Goal: Task Accomplishment & Management: Manage account settings

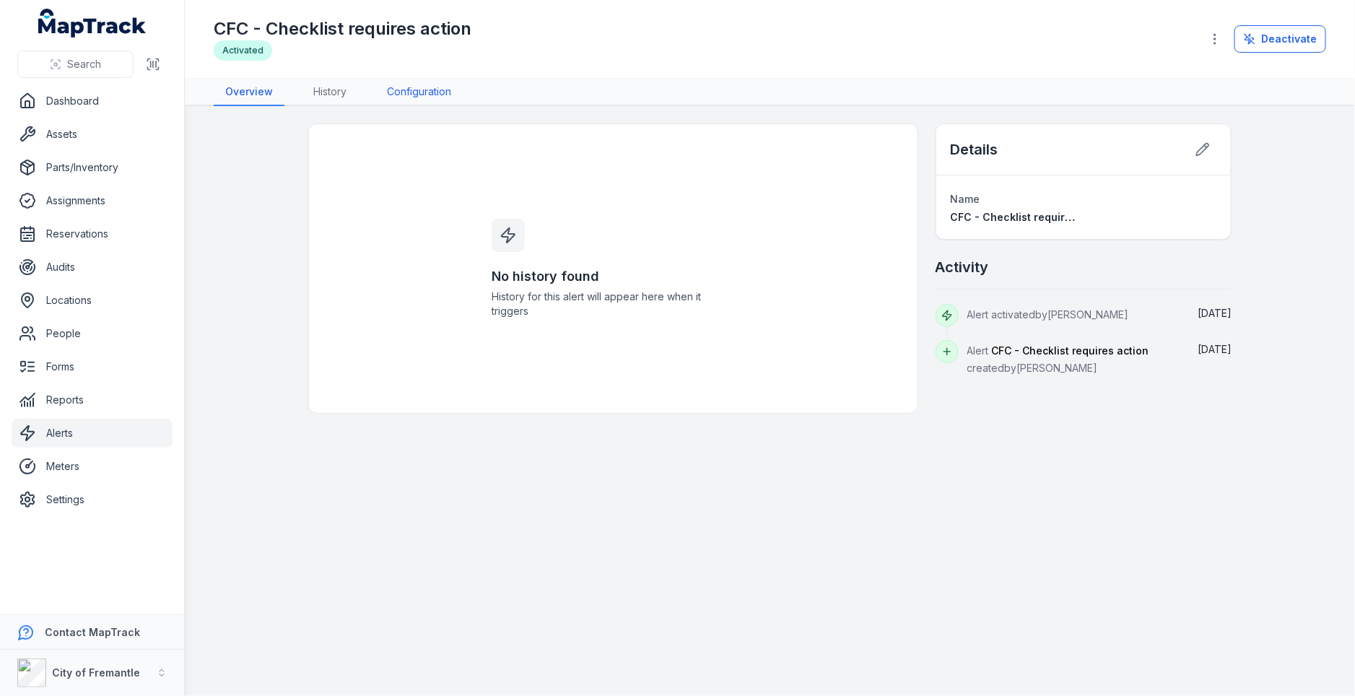
click at [404, 82] on link "Configuration" at bounding box center [418, 92] width 87 height 27
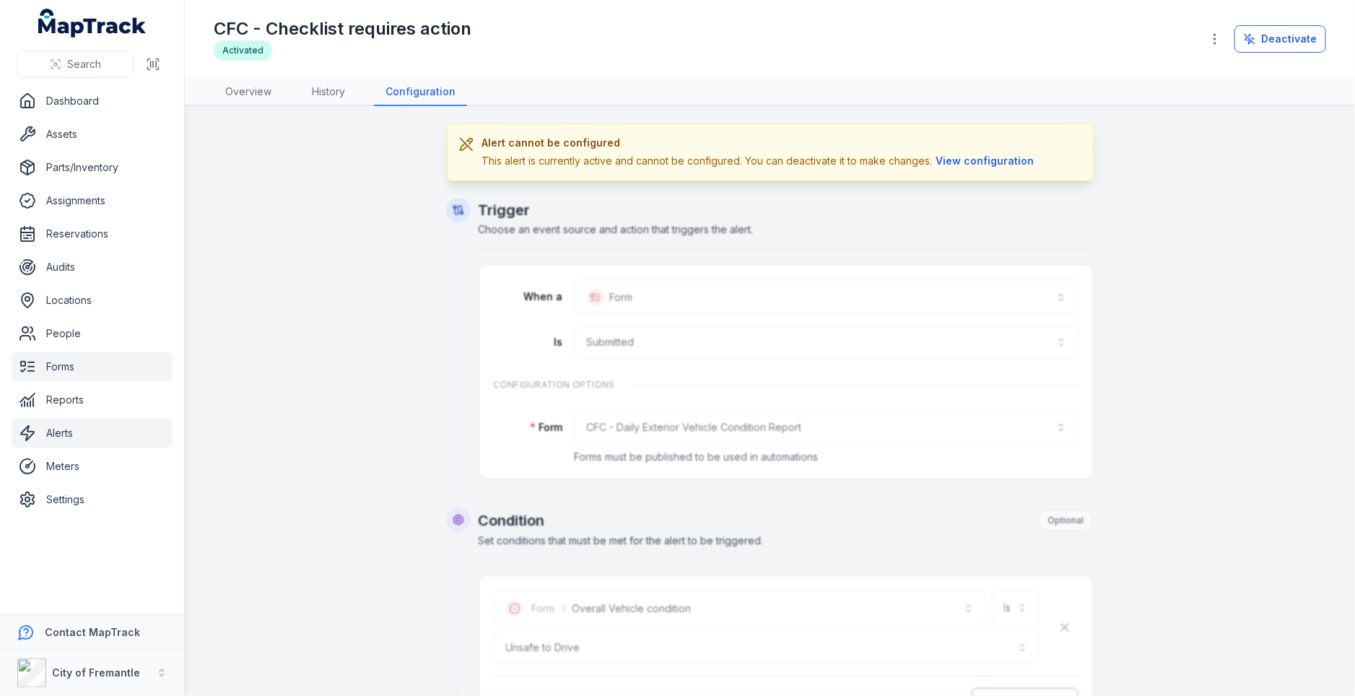
click at [129, 367] on link "Forms" at bounding box center [92, 366] width 161 height 29
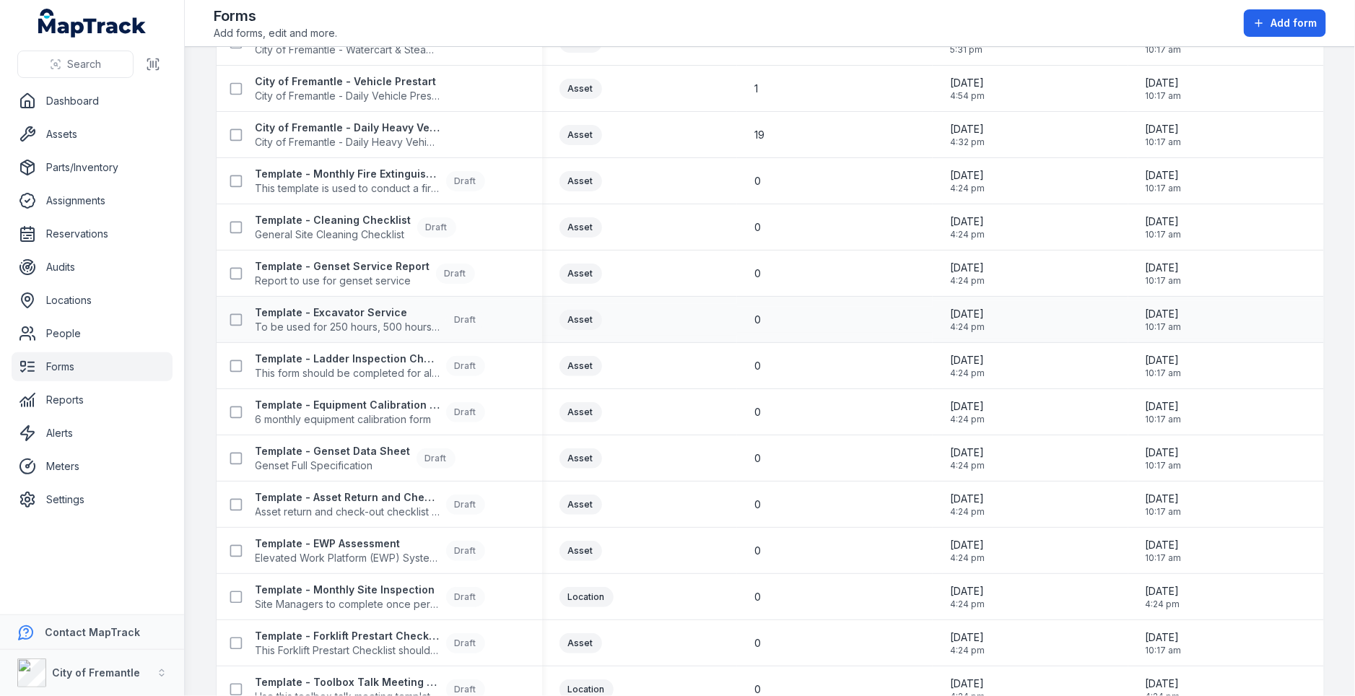
scroll to position [255, 0]
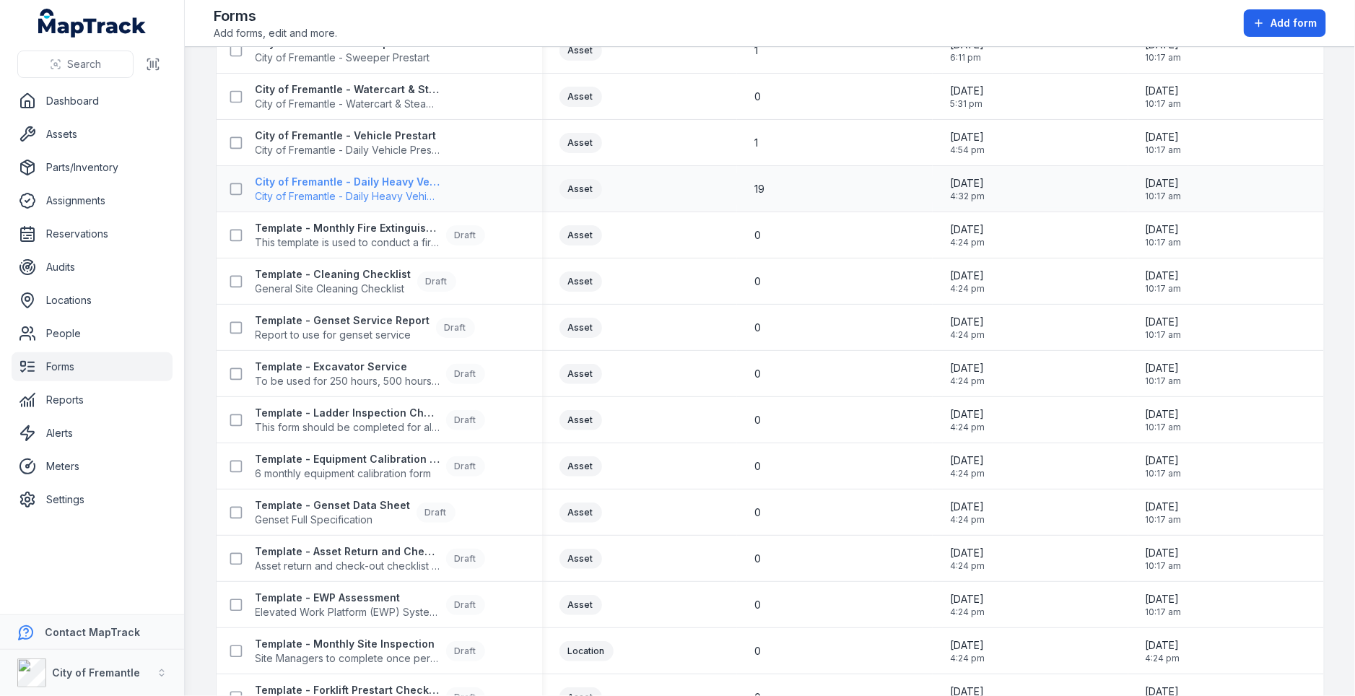
click at [368, 201] on span "City of Fremantle - Daily Heavy Vehicle Prestart" at bounding box center [348, 196] width 185 height 14
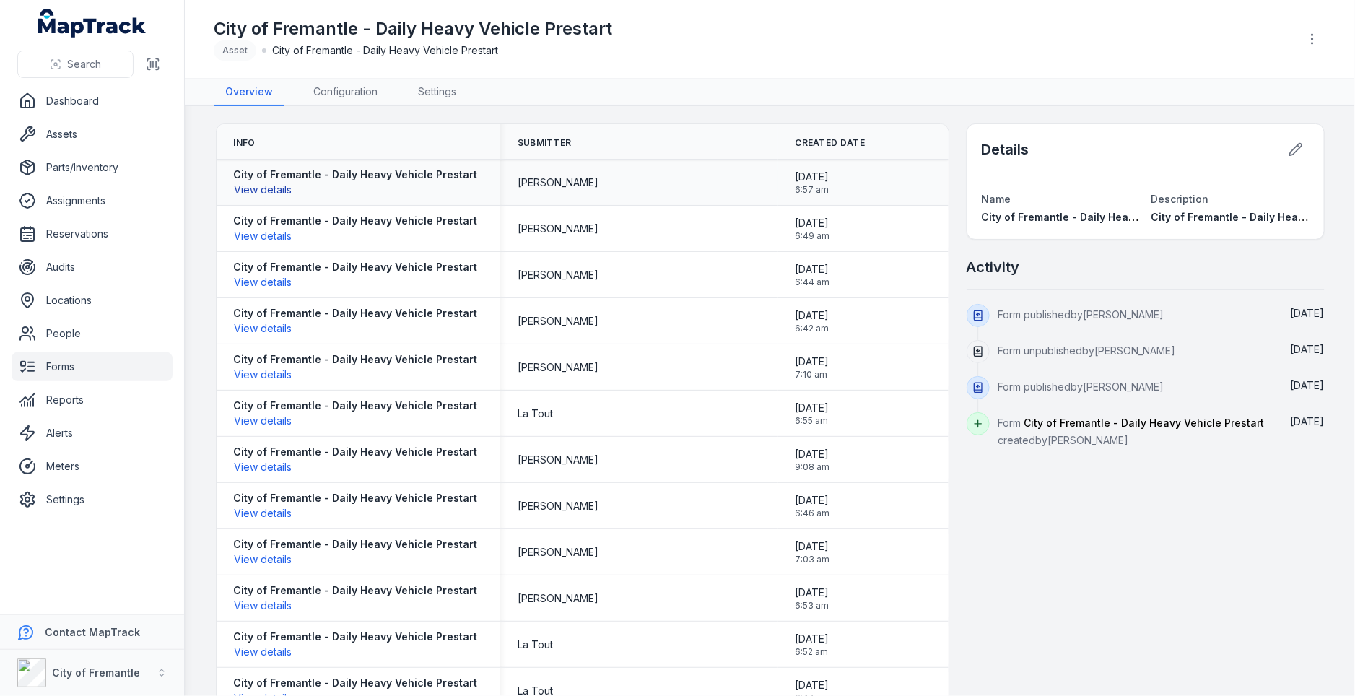
click at [254, 191] on button "View details" at bounding box center [263, 190] width 59 height 16
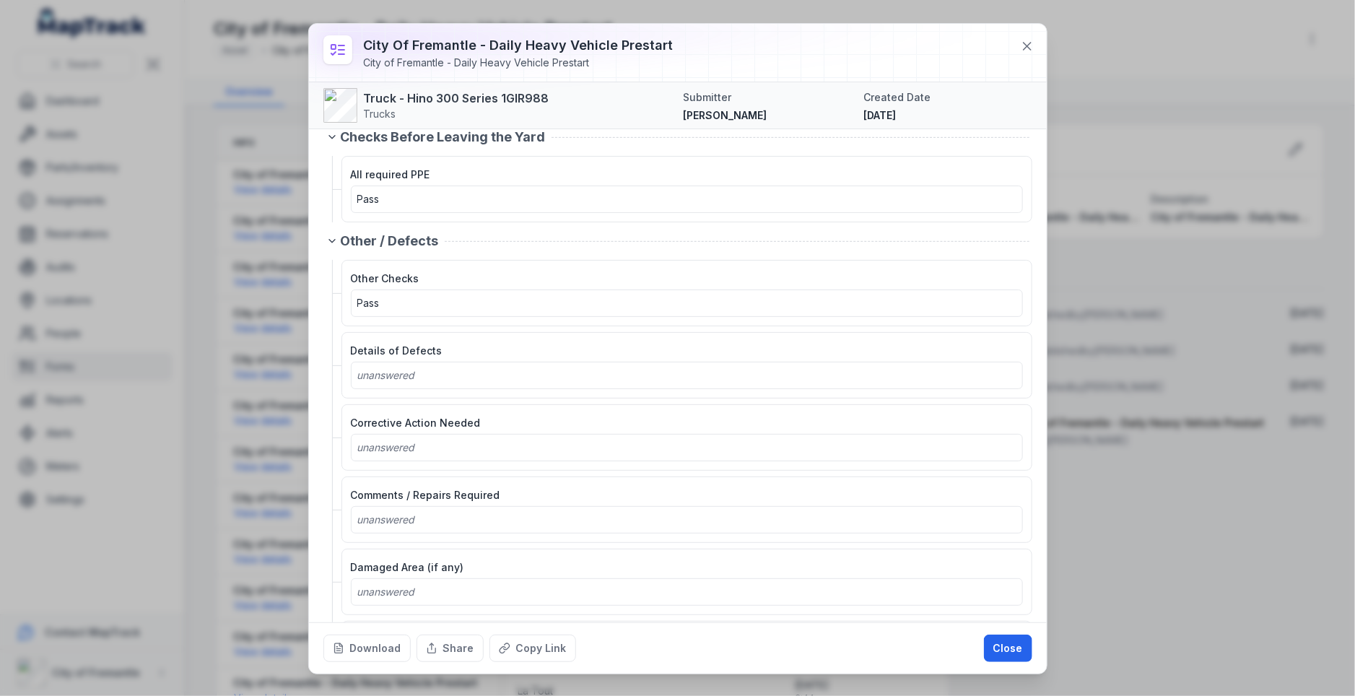
scroll to position [3319, 0]
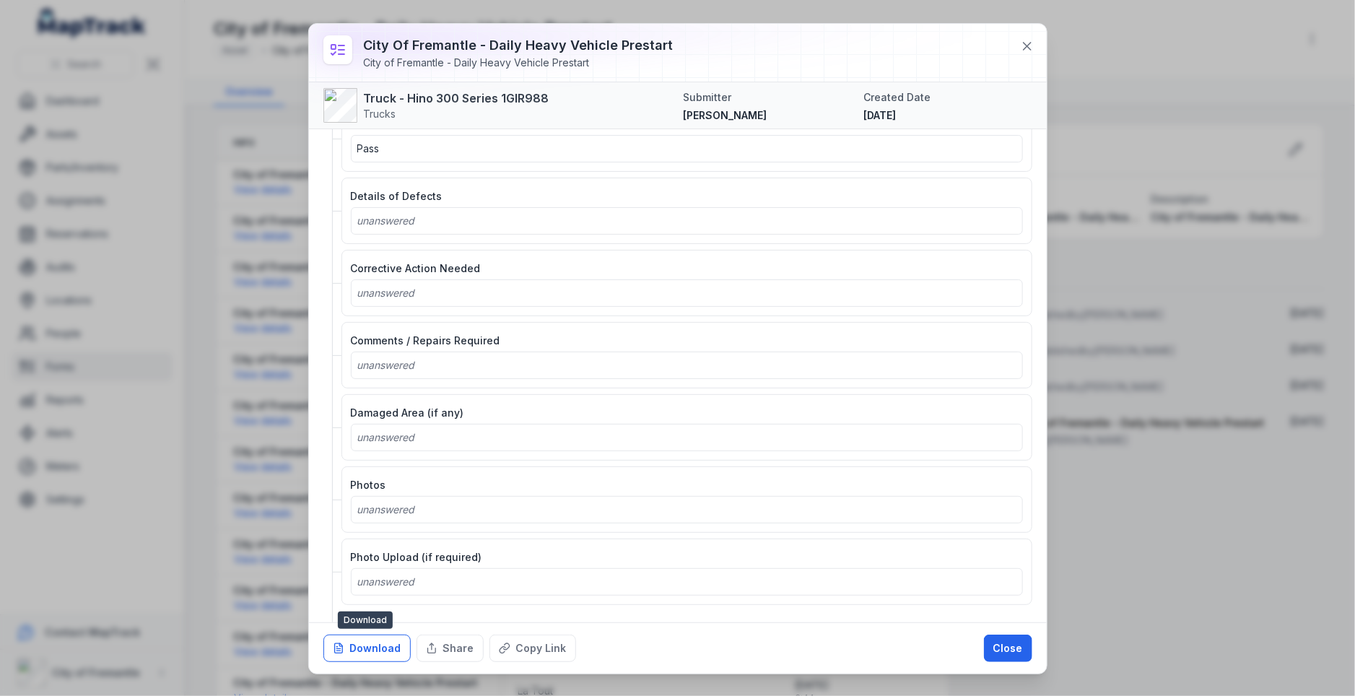
click at [360, 638] on button "Download" at bounding box center [366, 648] width 87 height 27
click at [1028, 50] on icon at bounding box center [1027, 46] width 14 height 14
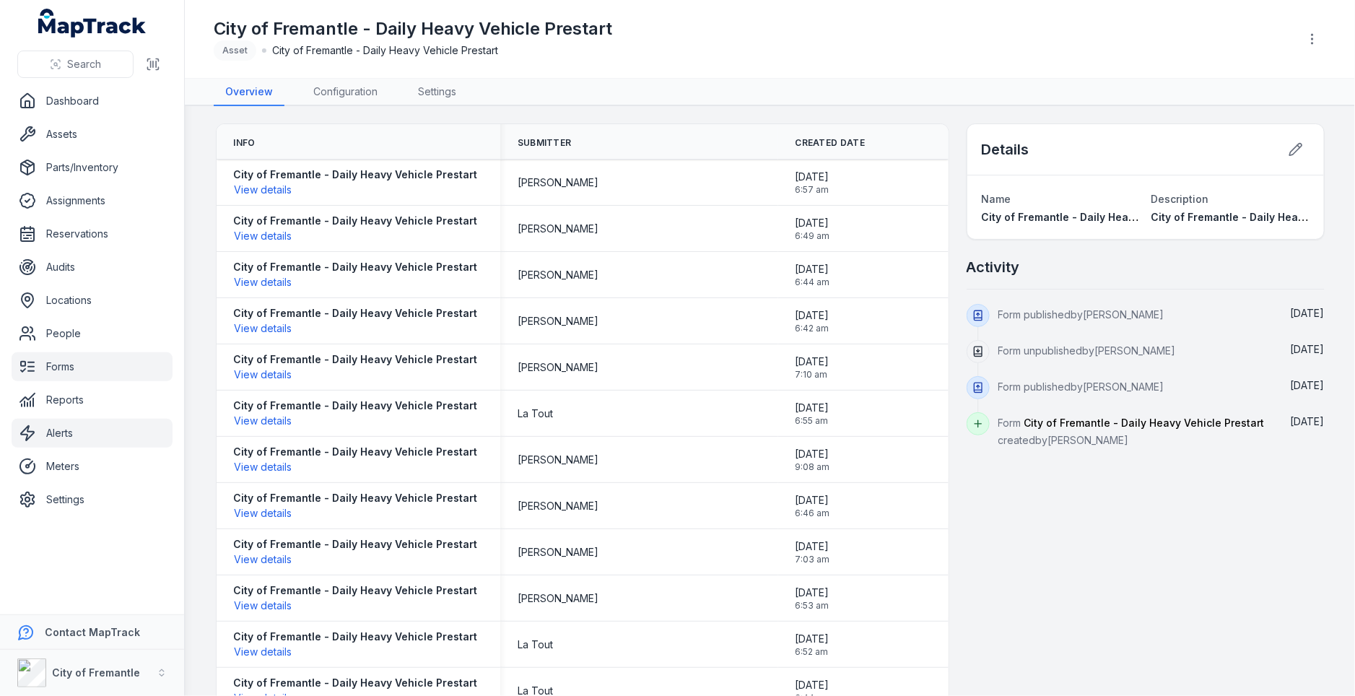
click at [129, 430] on link "Alerts" at bounding box center [92, 433] width 161 height 29
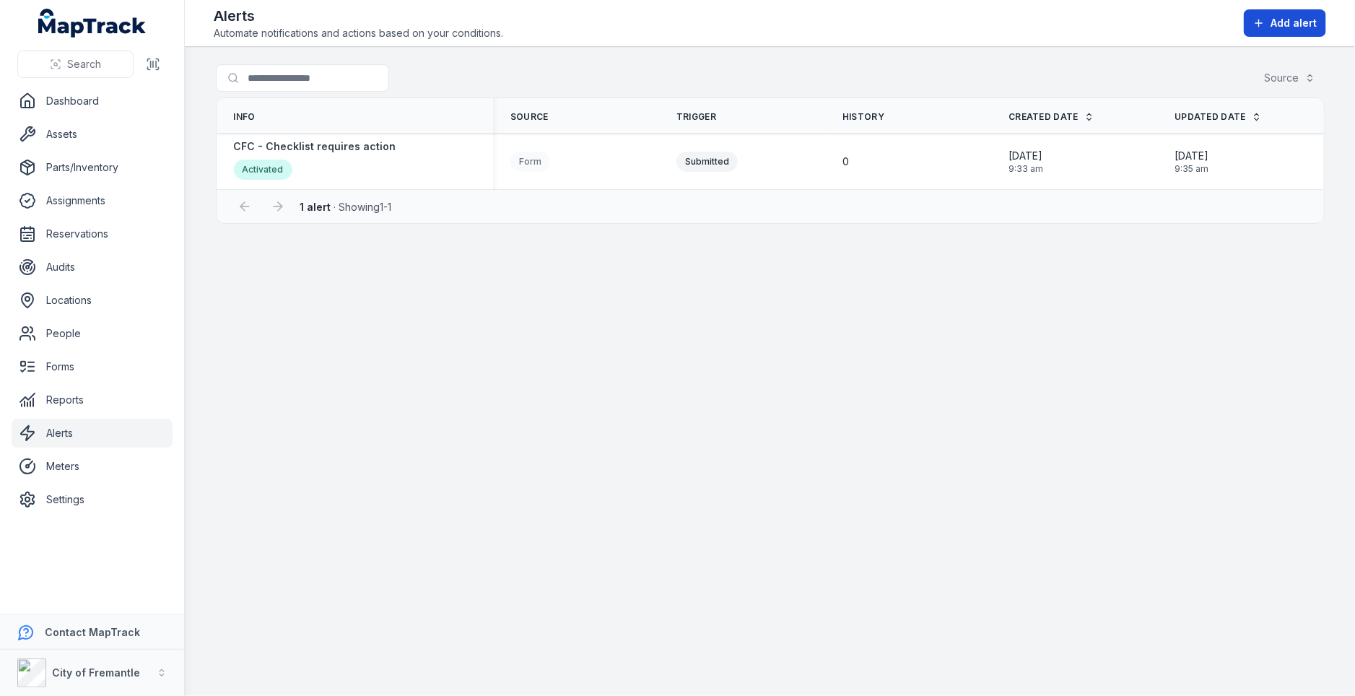
click at [1295, 35] on button "Add alert" at bounding box center [1285, 22] width 82 height 27
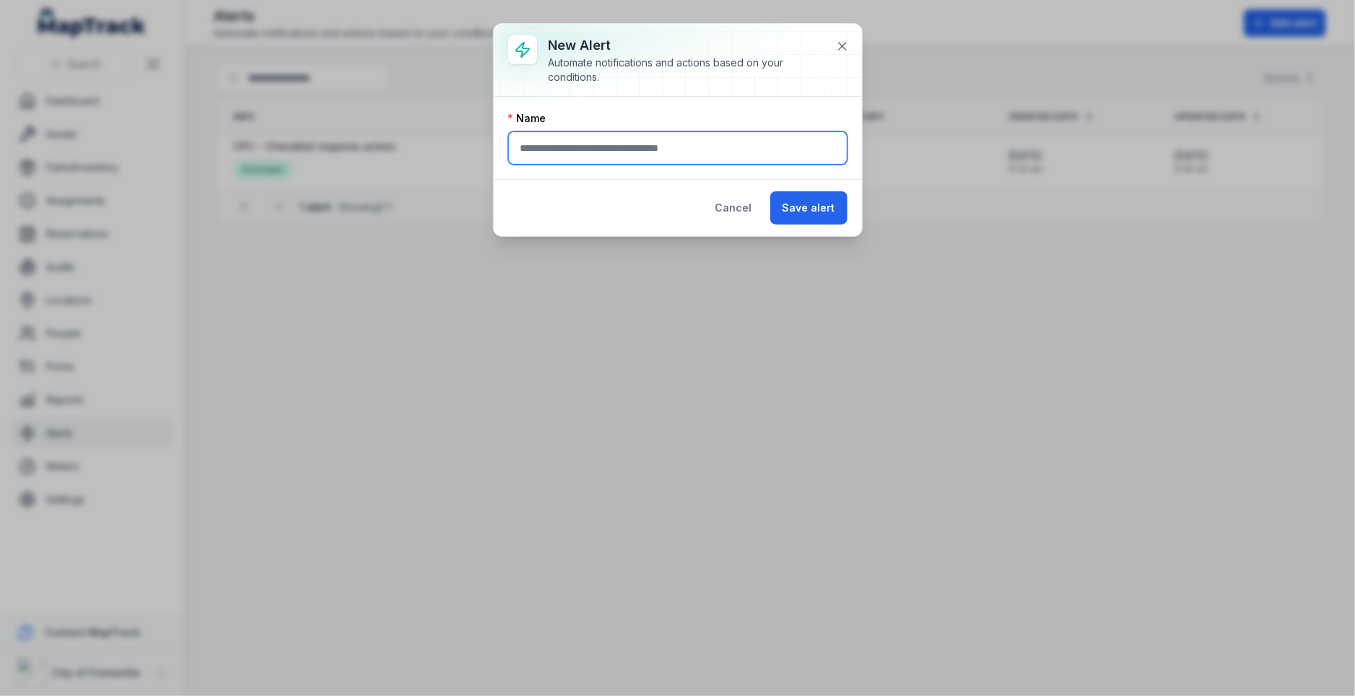
click at [581, 136] on input "text" at bounding box center [677, 147] width 339 height 33
type input "**********"
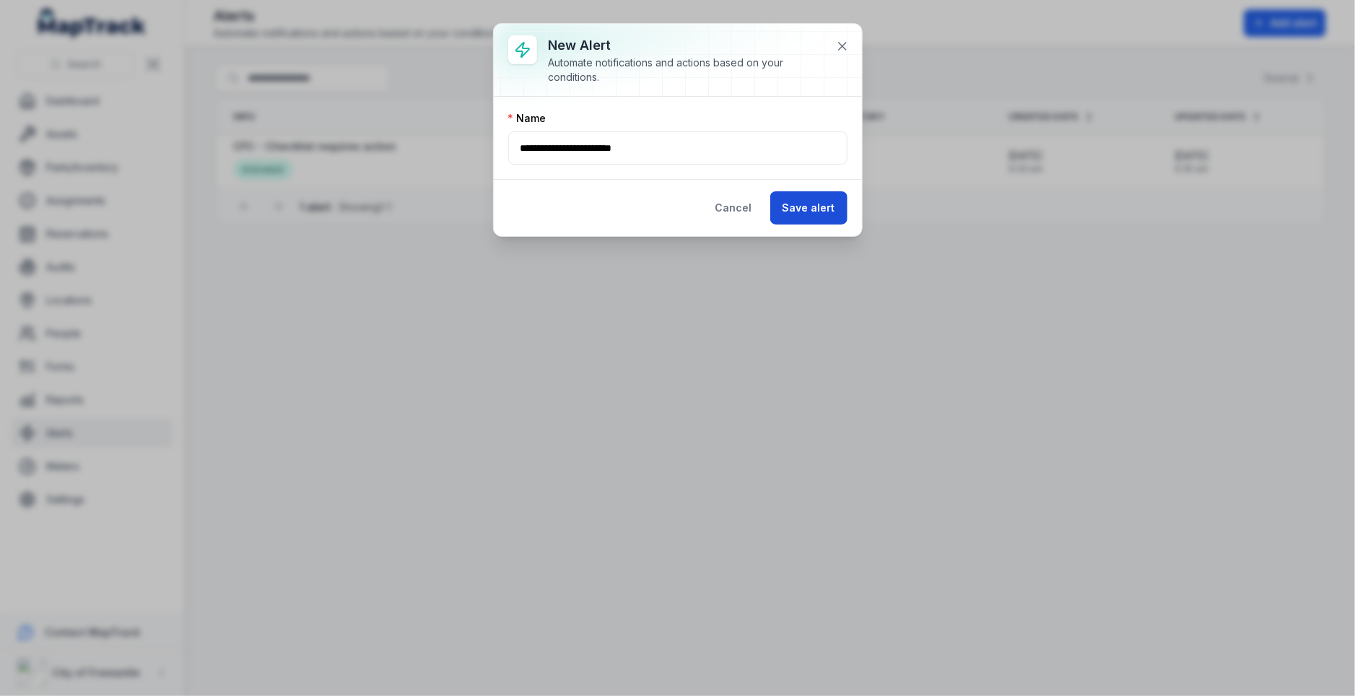
click at [807, 199] on button "Save alert" at bounding box center [808, 207] width 77 height 33
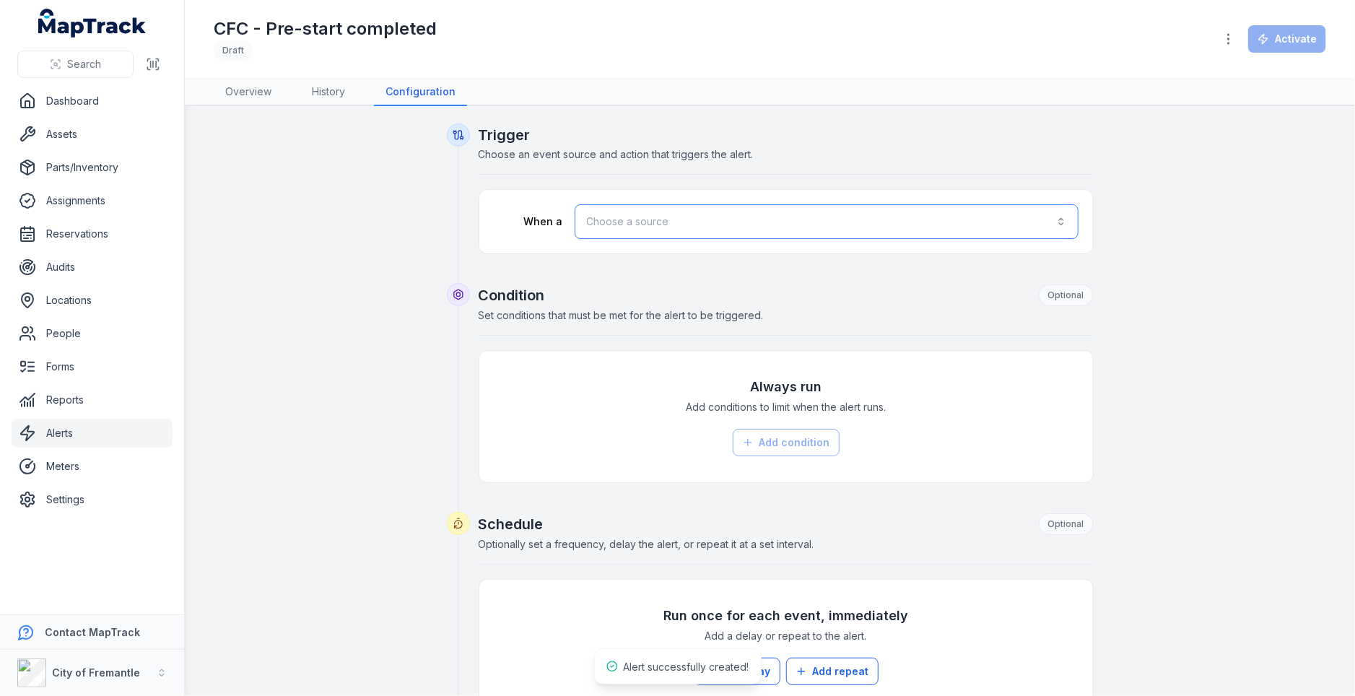
click at [625, 227] on button "Choose a source" at bounding box center [827, 221] width 504 height 35
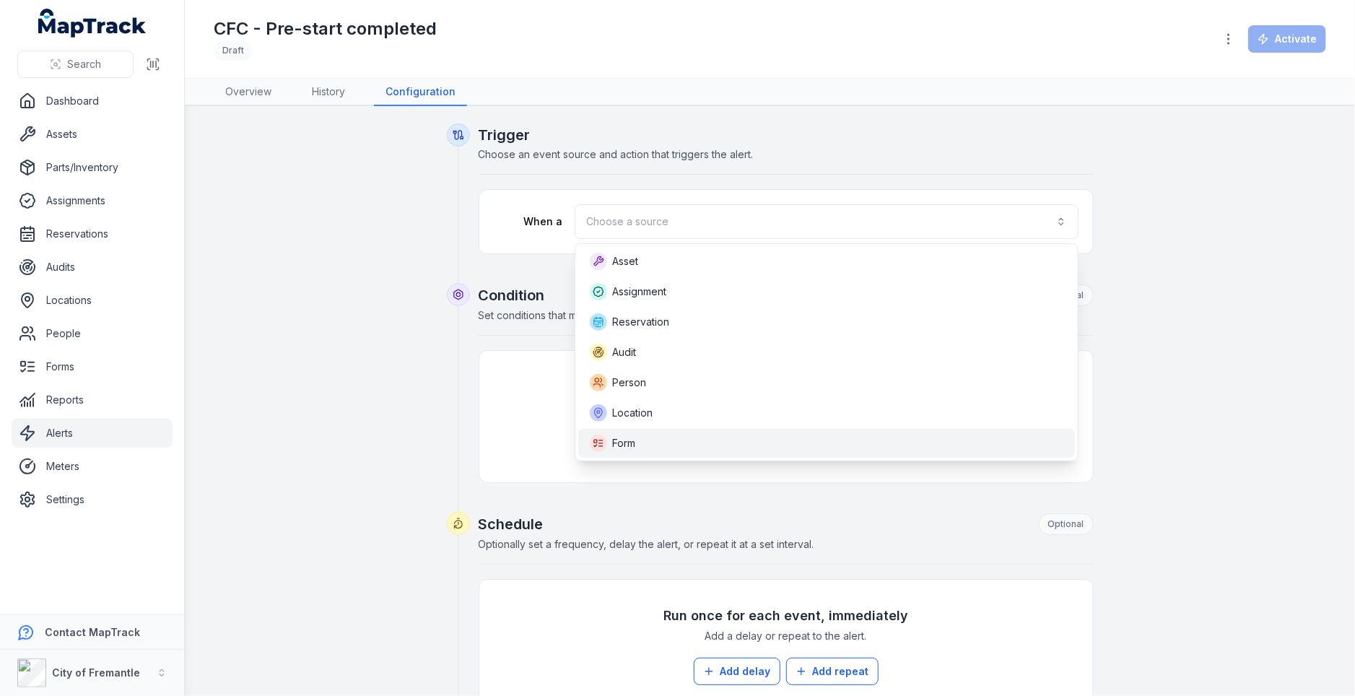
click at [674, 443] on div "Form" at bounding box center [827, 443] width 474 height 17
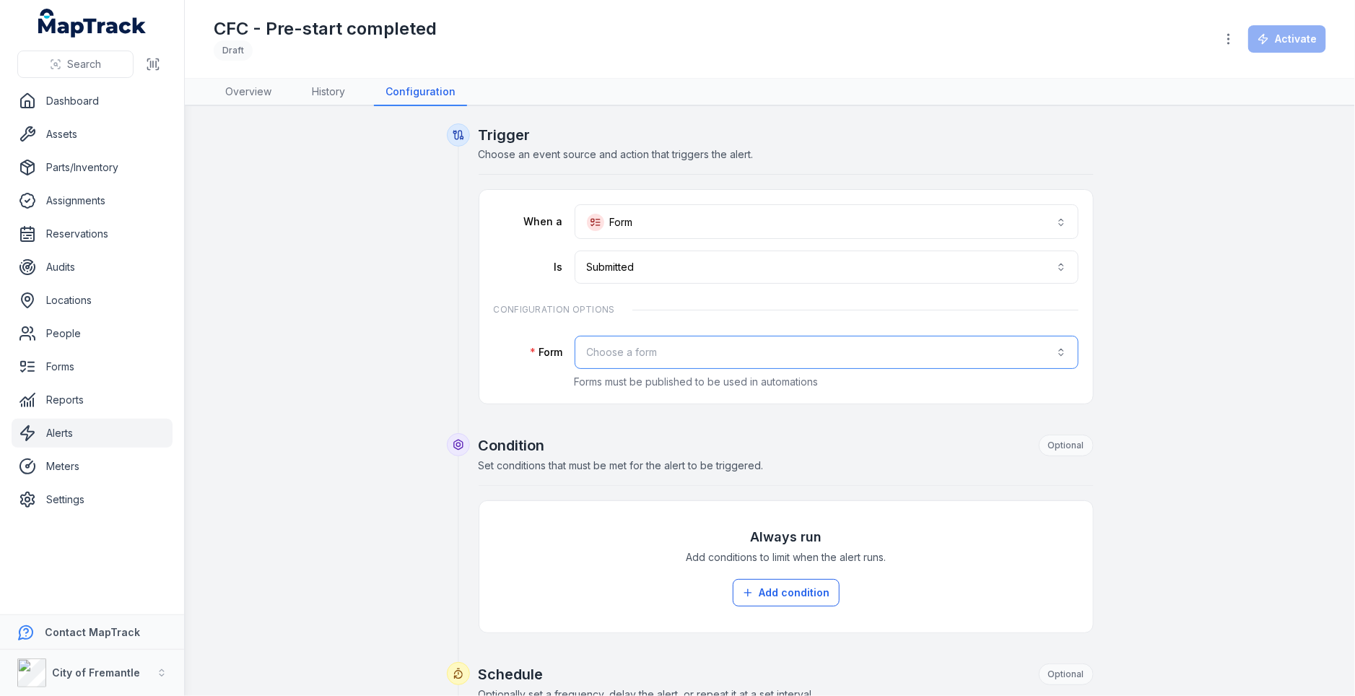
click at [669, 364] on button "Choose a form" at bounding box center [827, 352] width 504 height 33
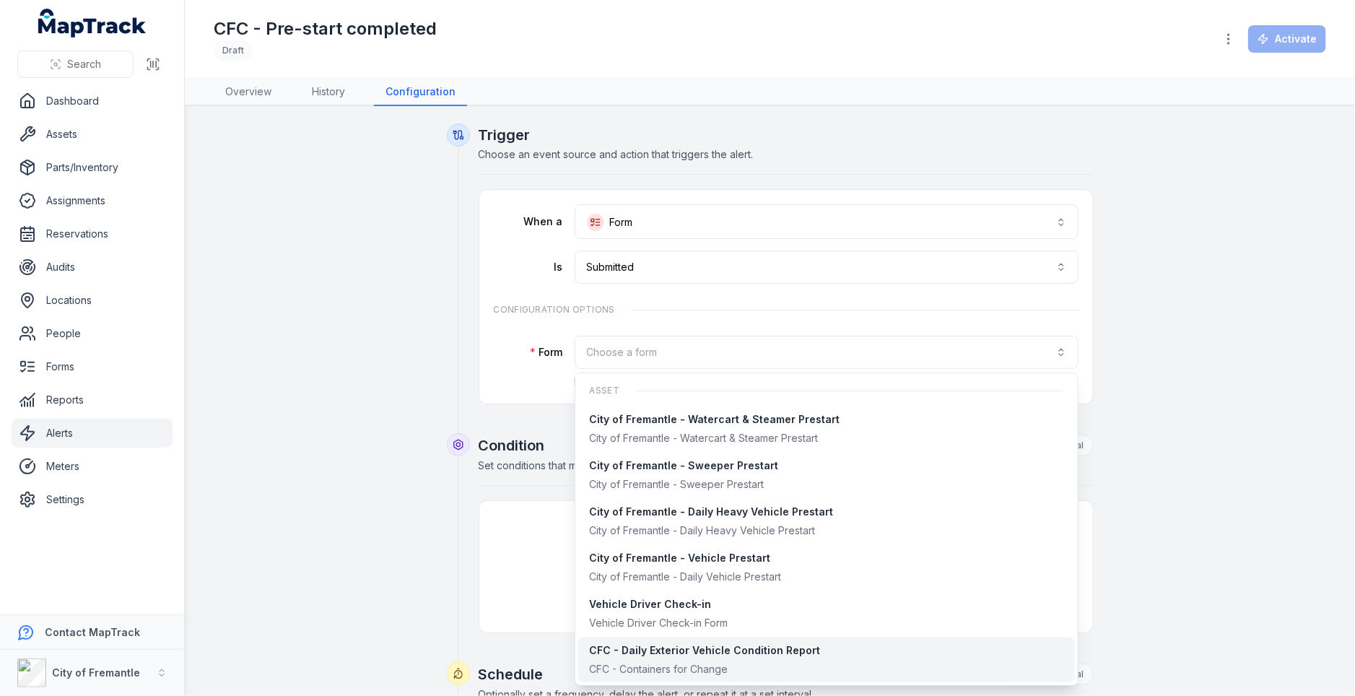
click at [722, 664] on div "CFC - Containers for Change" at bounding box center [705, 669] width 231 height 14
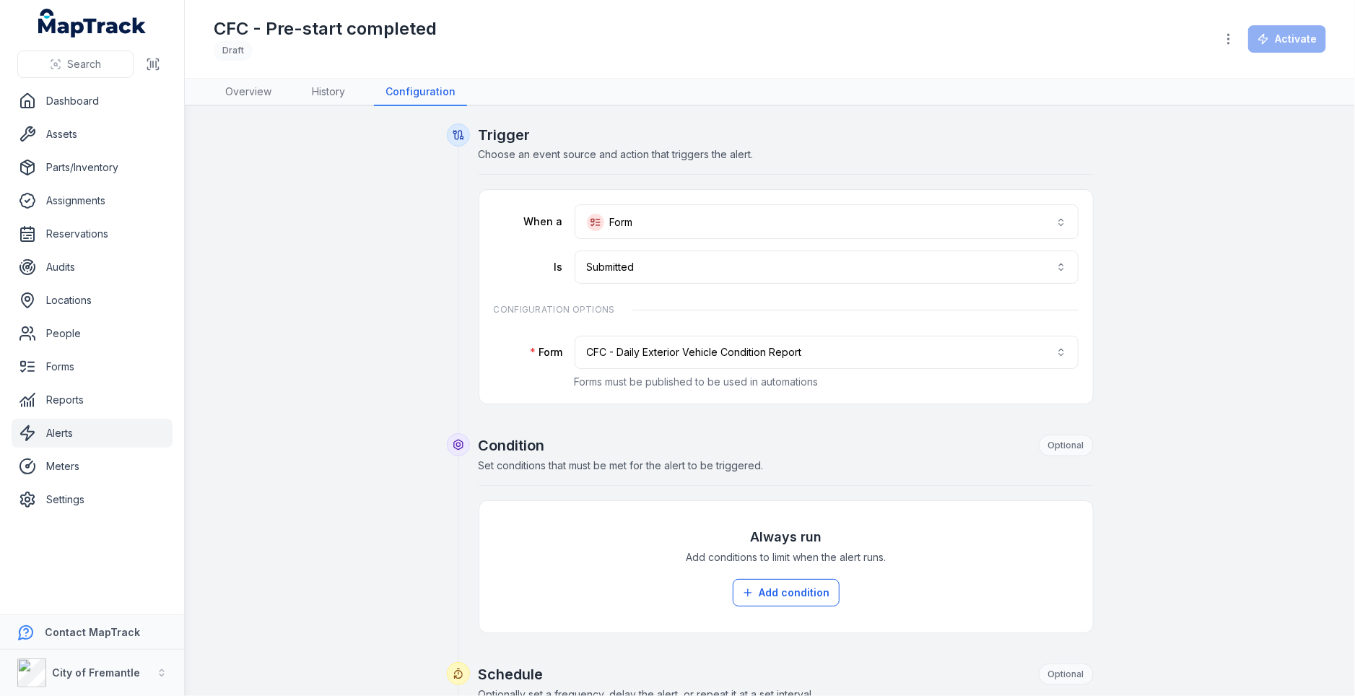
click at [704, 305] on div "Configuration Options" at bounding box center [786, 309] width 585 height 29
click at [764, 581] on button "Add condition" at bounding box center [786, 592] width 107 height 27
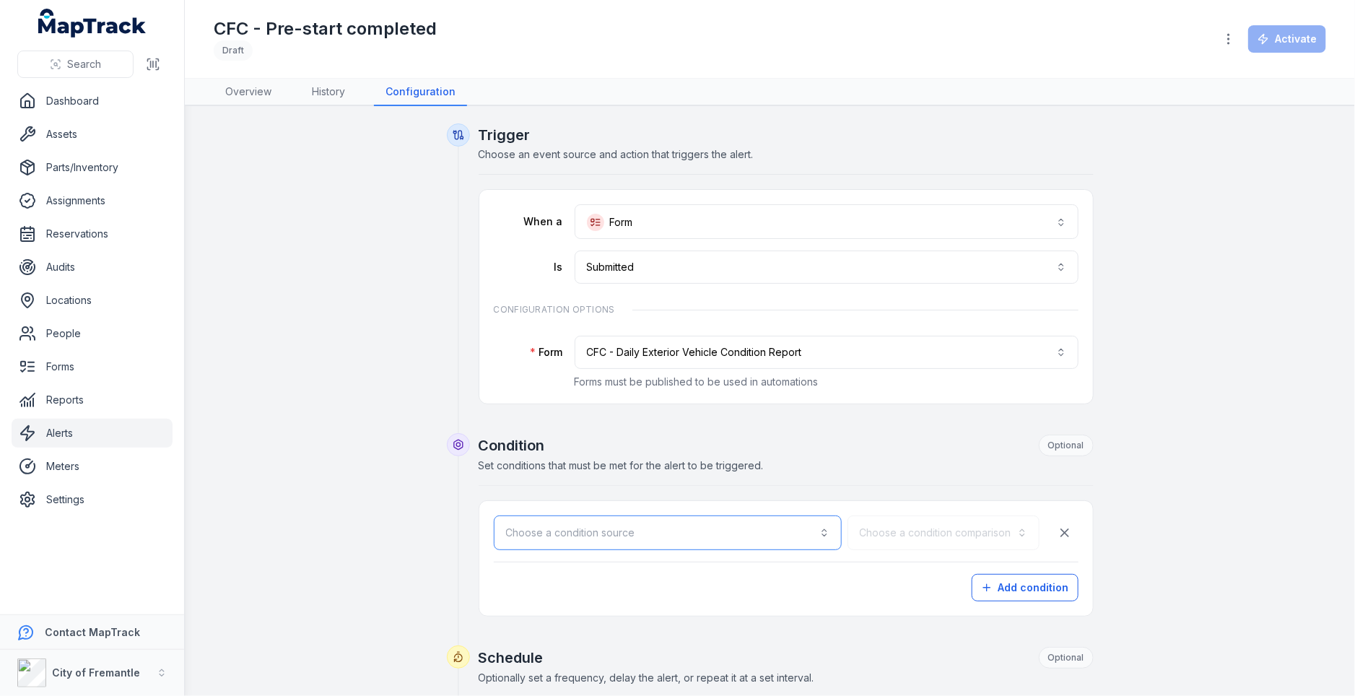
click at [731, 535] on button "Choose a condition source" at bounding box center [668, 533] width 348 height 35
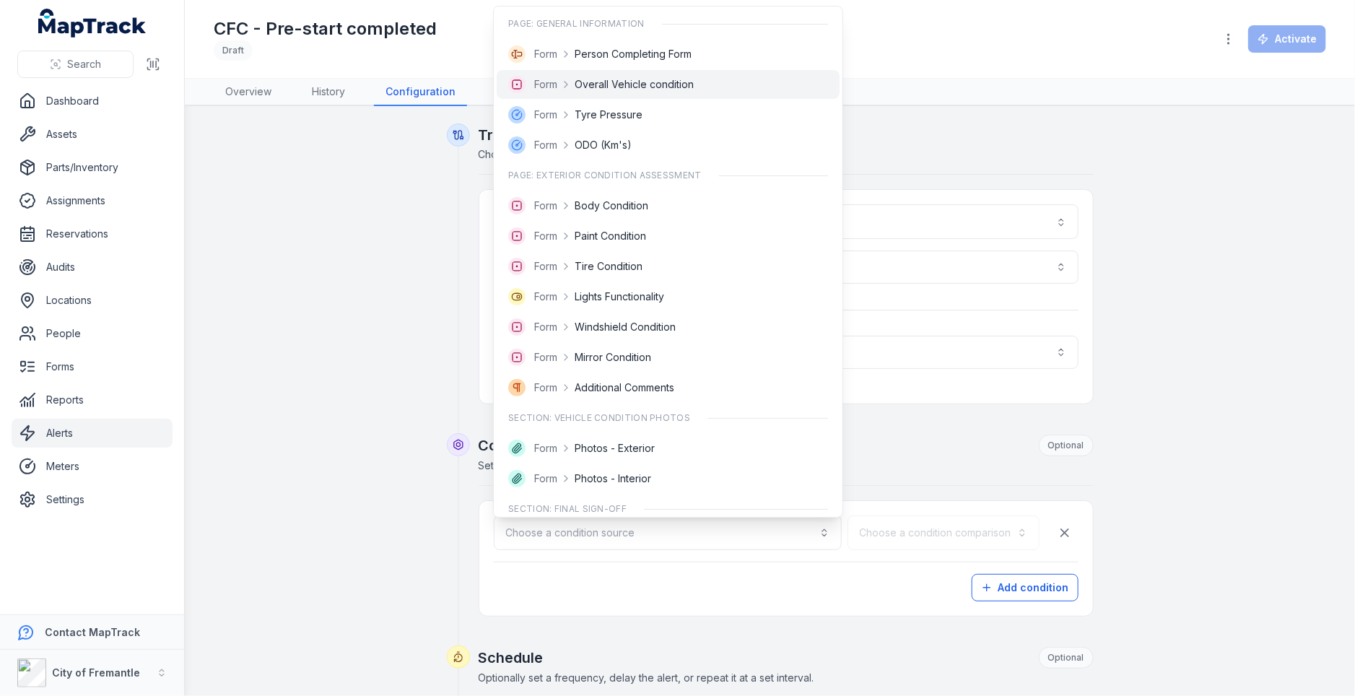
click at [682, 96] on div "Form Overall Vehicle condition" at bounding box center [668, 84] width 342 height 29
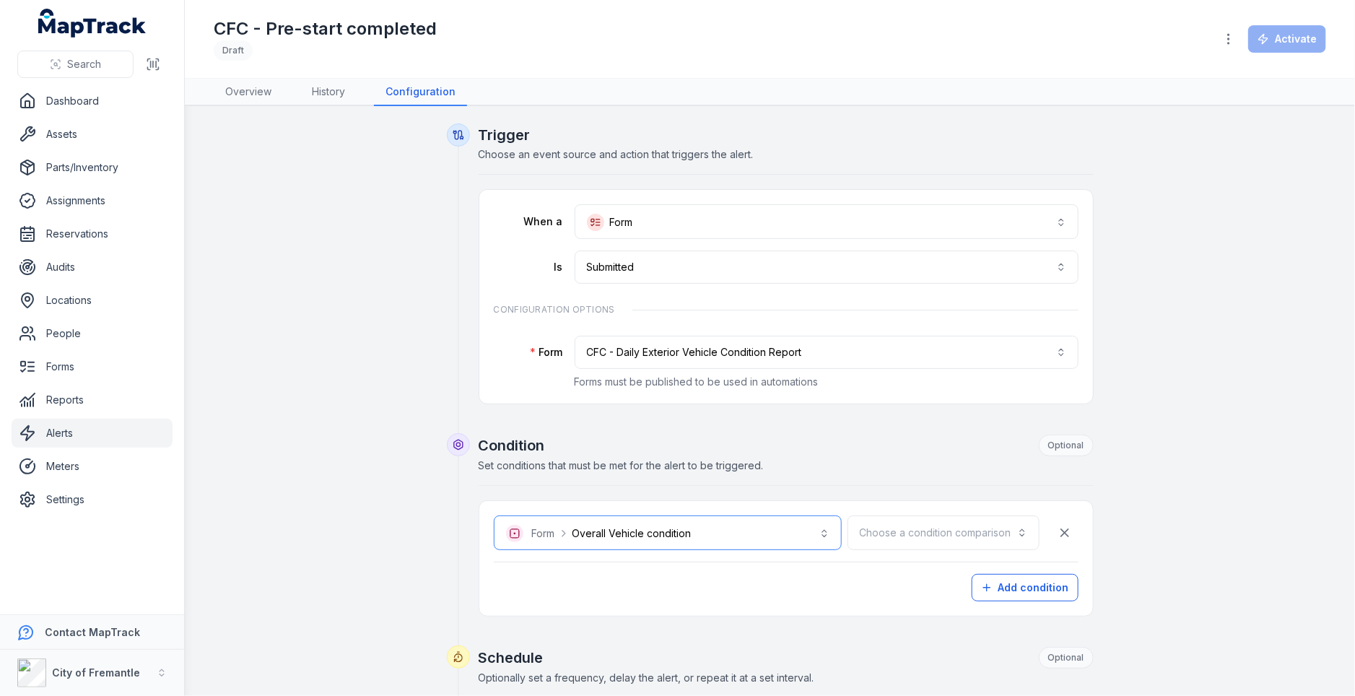
click at [763, 535] on button "**********" at bounding box center [668, 533] width 348 height 35
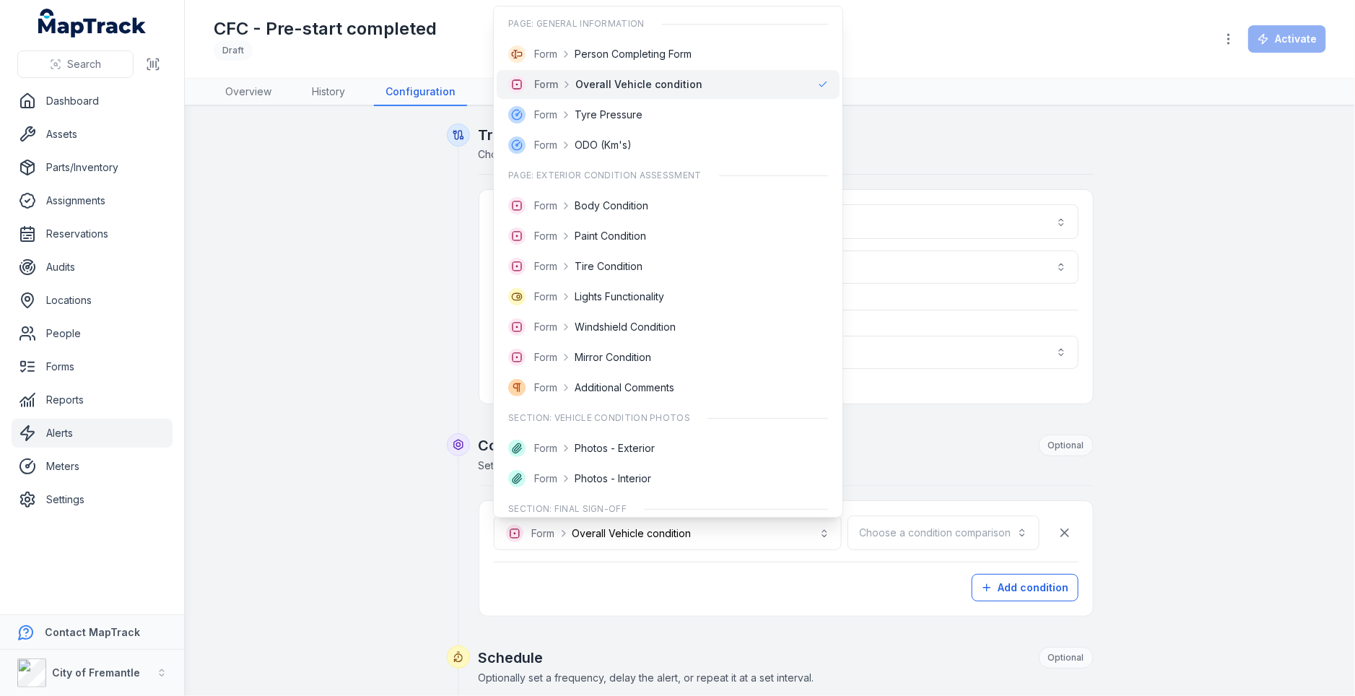
click at [875, 461] on div "**********" at bounding box center [786, 526] width 615 height 182
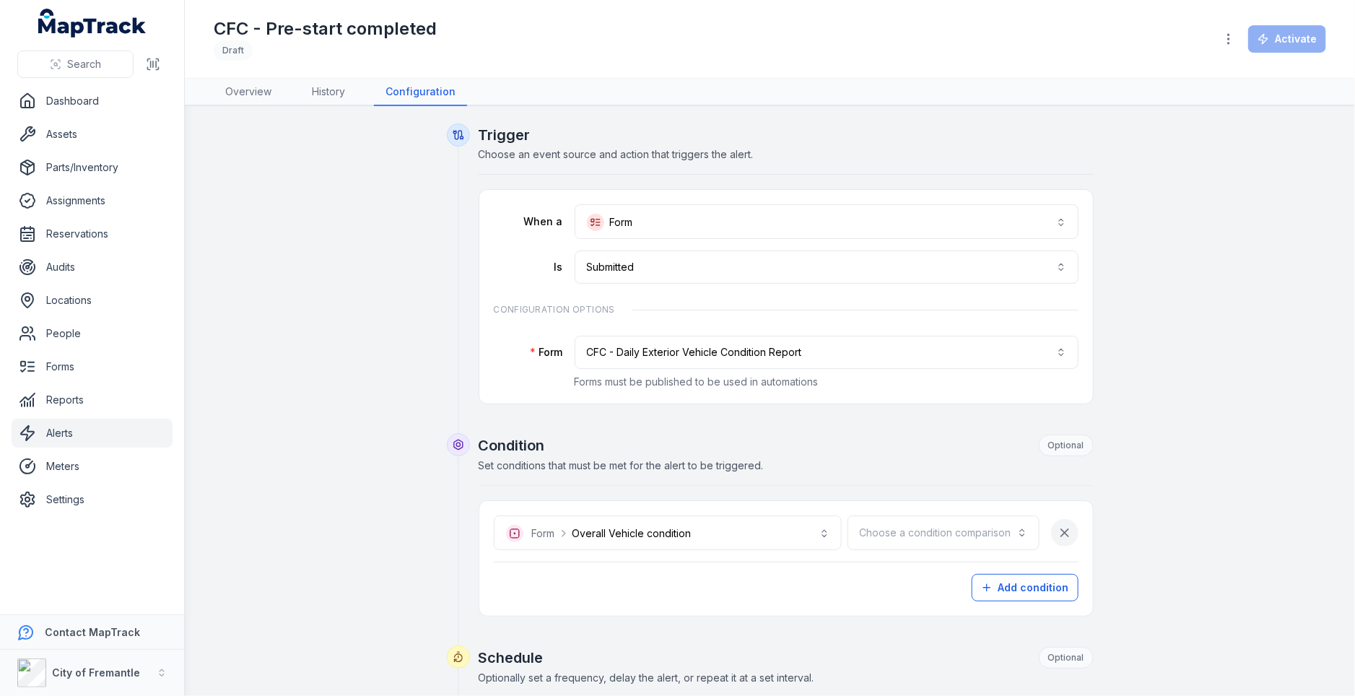
click at [1056, 539] on button "button" at bounding box center [1064, 532] width 27 height 27
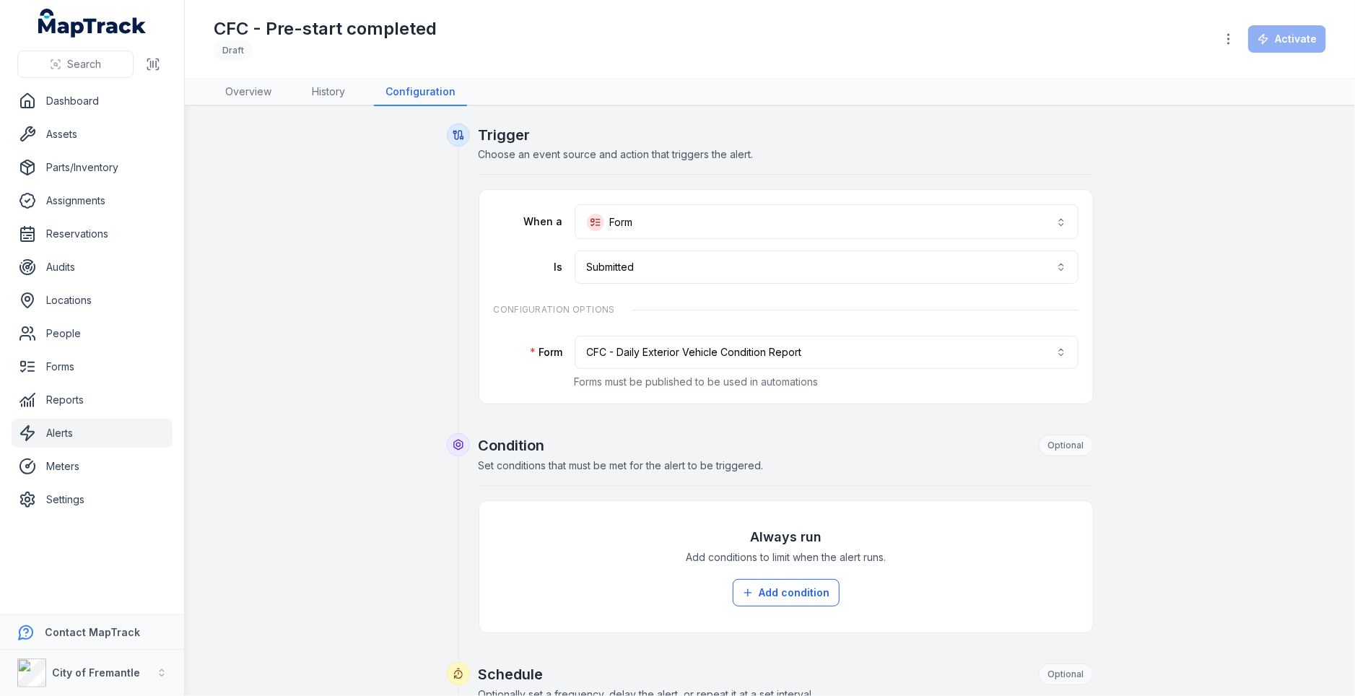
scroll to position [213, 0]
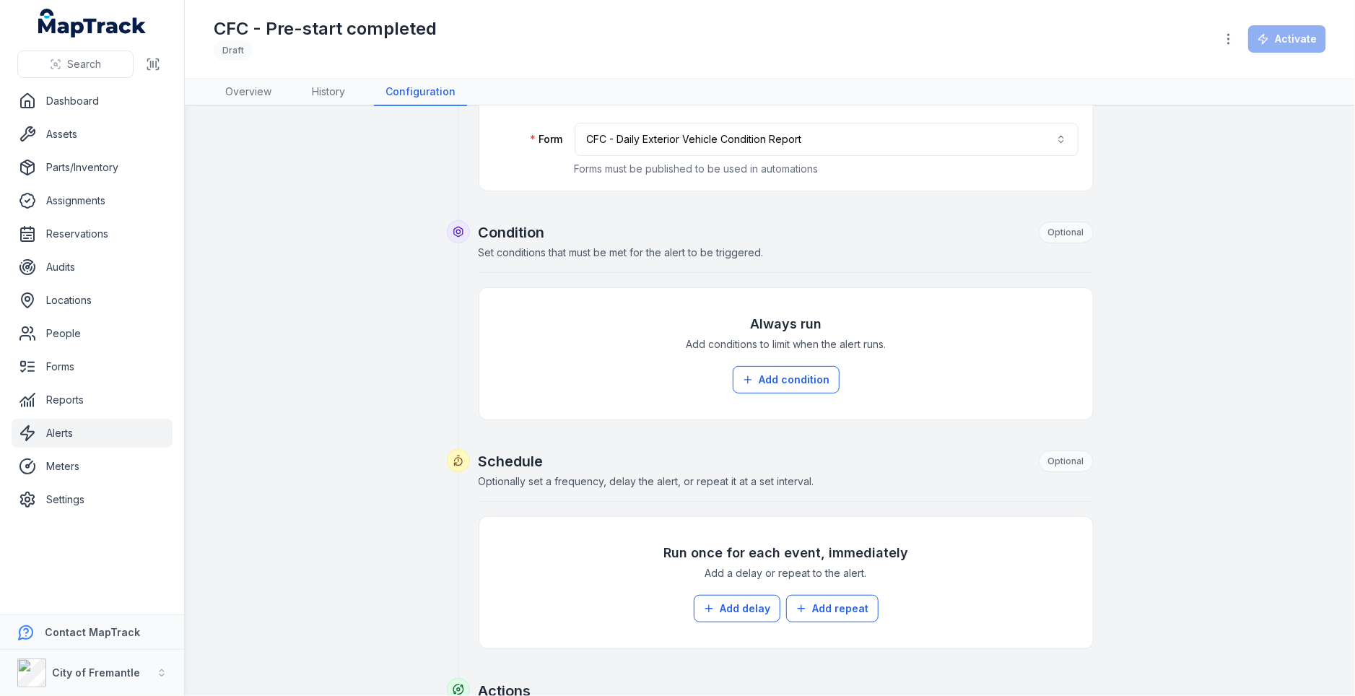
click at [780, 344] on span "Add conditions to limit when the alert runs." at bounding box center [786, 344] width 200 height 14
click at [872, 344] on span "Add conditions to limit when the alert runs." at bounding box center [786, 344] width 200 height 14
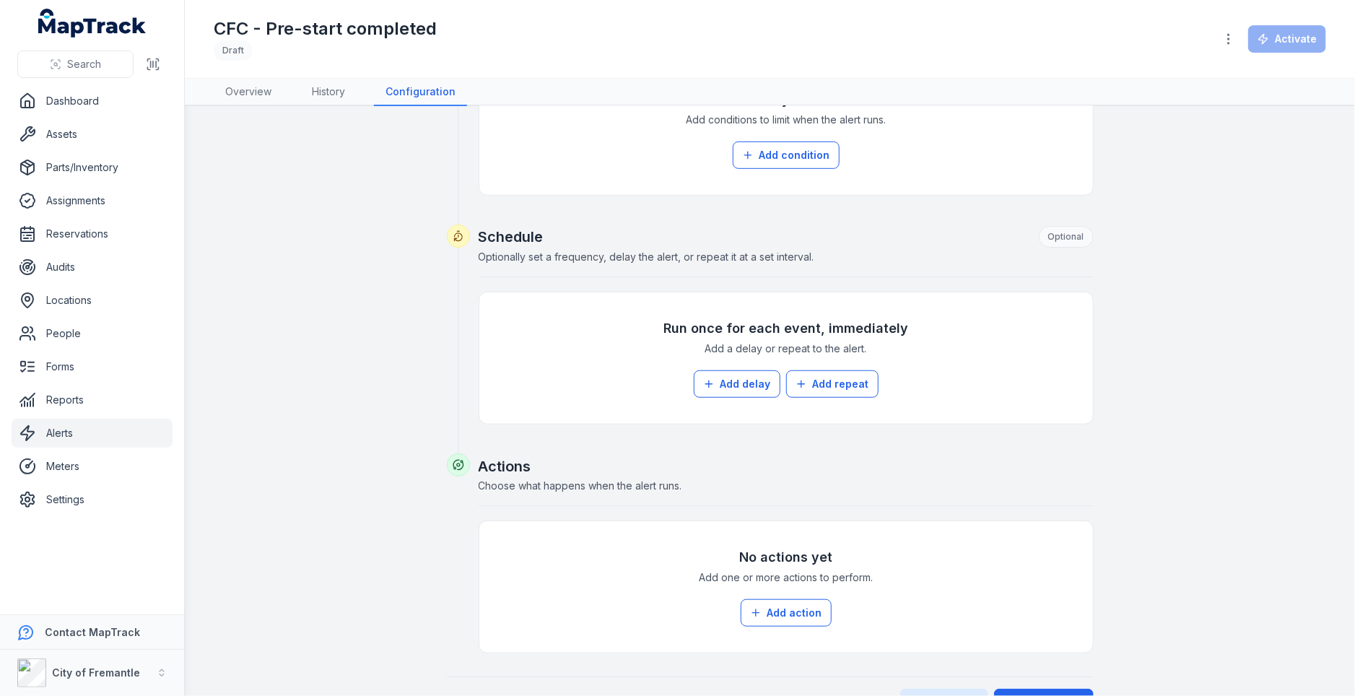
scroll to position [466, 0]
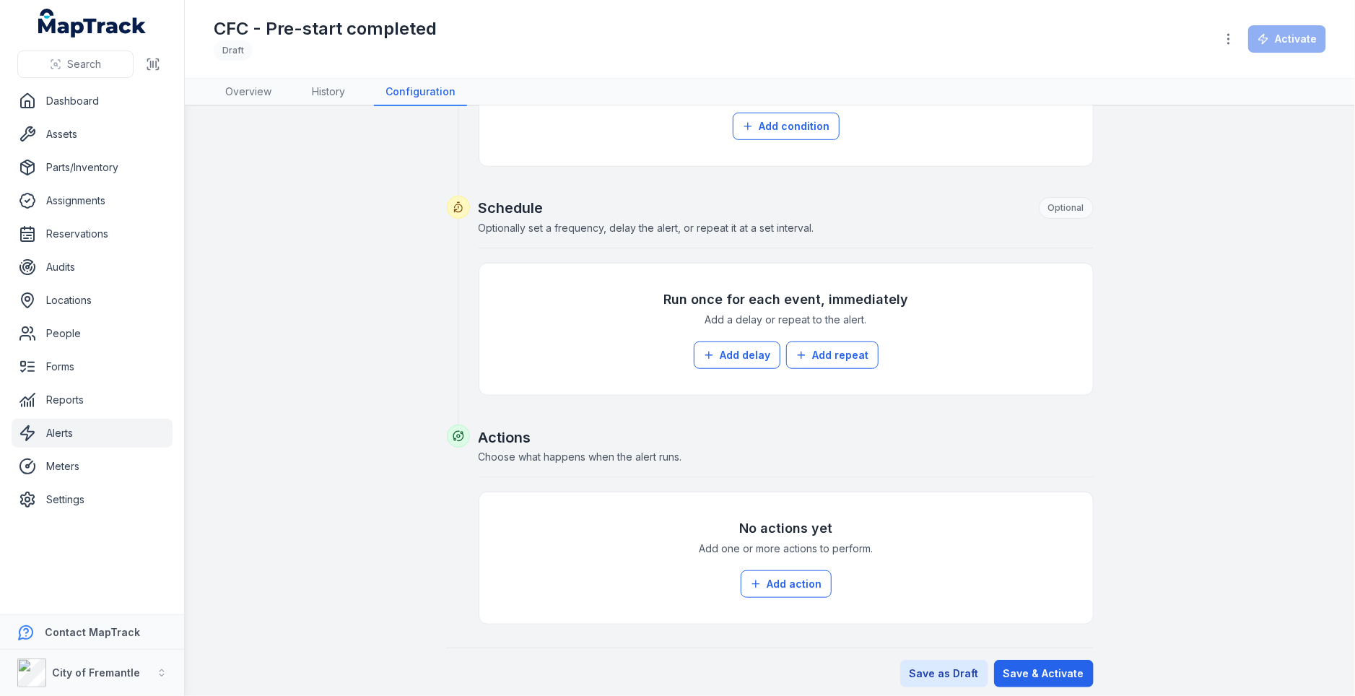
click at [780, 560] on div "No actions yet Add one or more actions to perform. Add action" at bounding box center [786, 558] width 585 height 103
click at [778, 576] on button "Add action" at bounding box center [786, 583] width 91 height 27
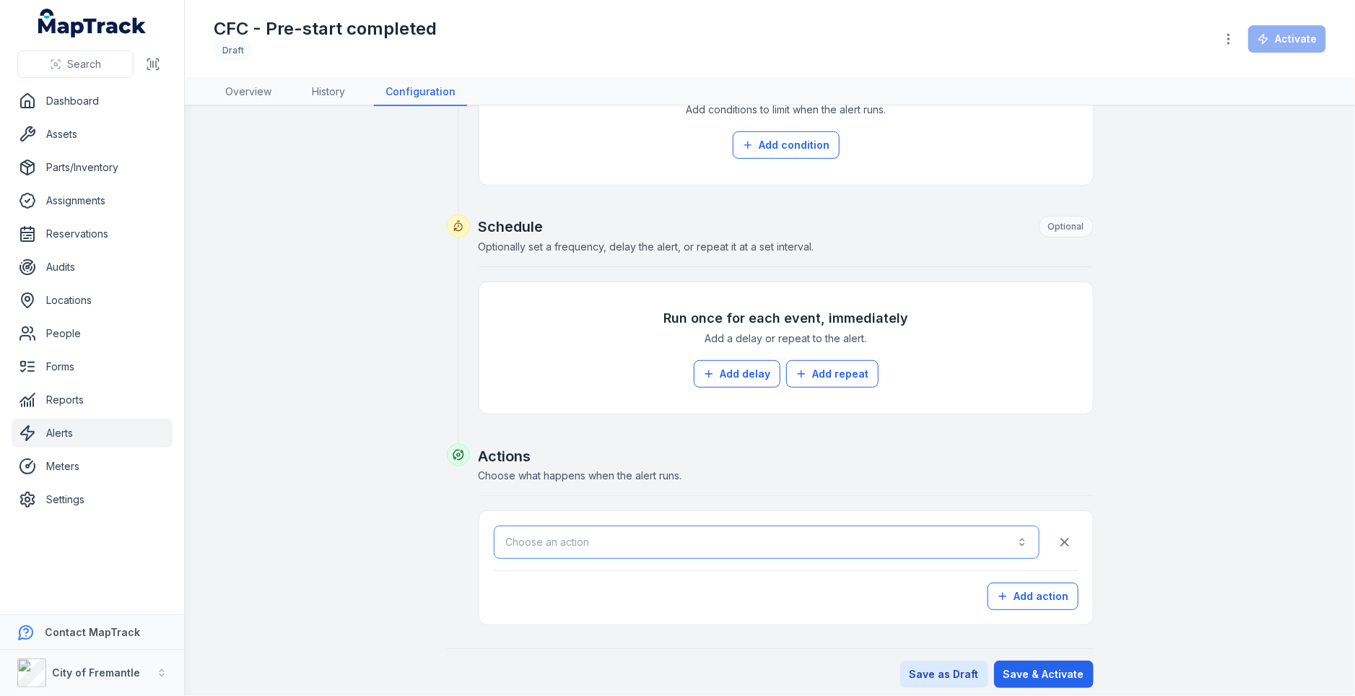
click at [745, 533] on button "Choose an action" at bounding box center [767, 542] width 546 height 33
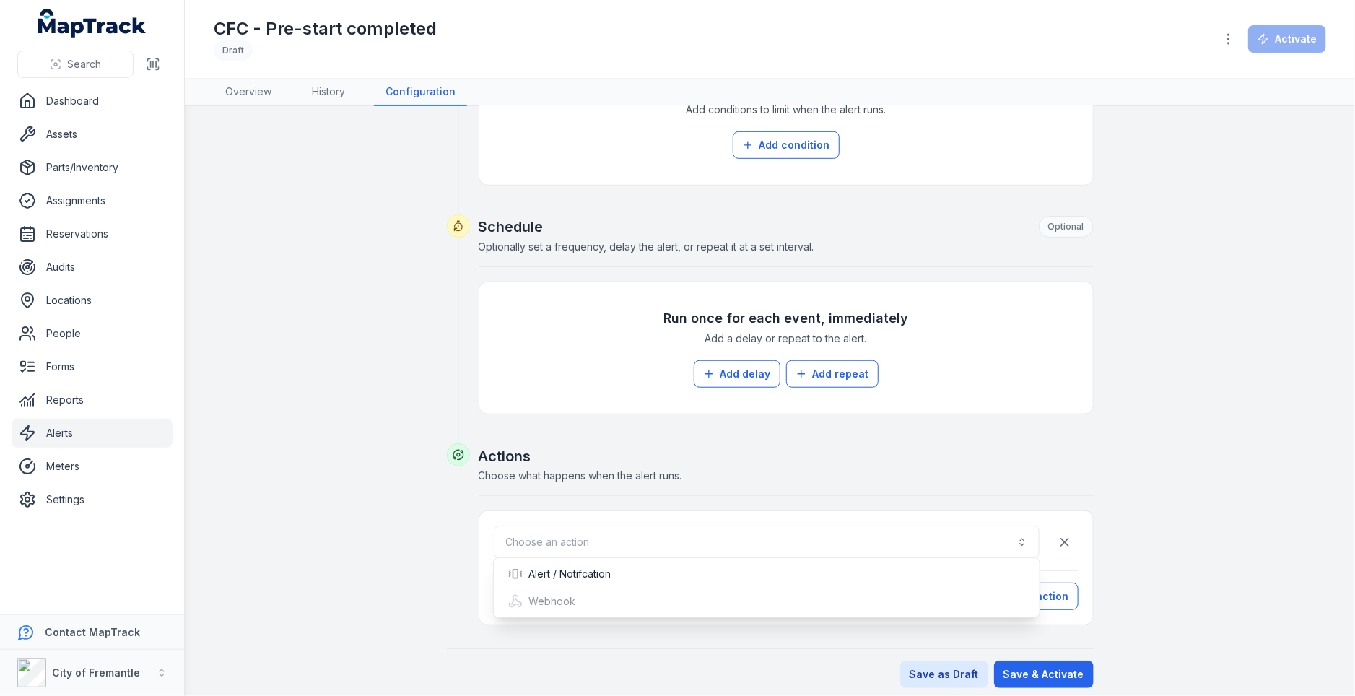
scroll to position [0, 0]
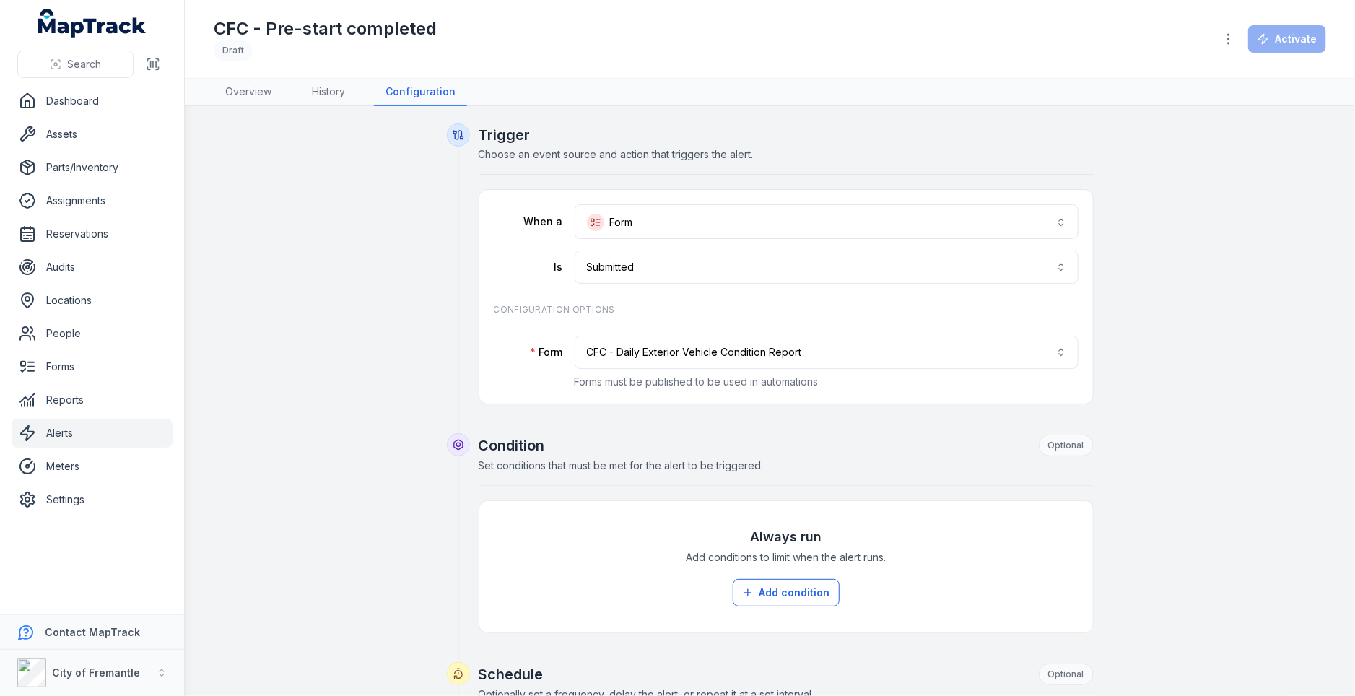
drag, startPoint x: 479, startPoint y: 124, endPoint x: 929, endPoint y: 304, distance: 484.4
click at [929, 304] on div "**********" at bounding box center [770, 603] width 647 height 961
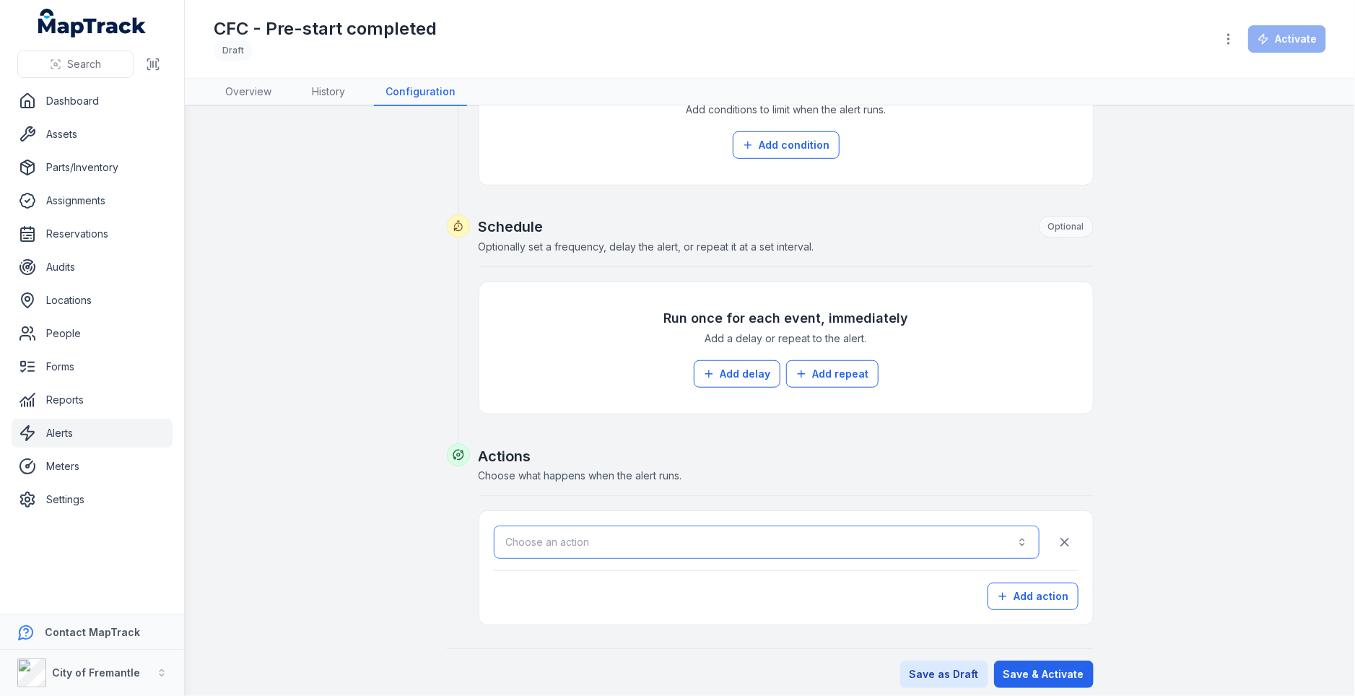
click at [774, 534] on button "Choose an action" at bounding box center [767, 542] width 546 height 33
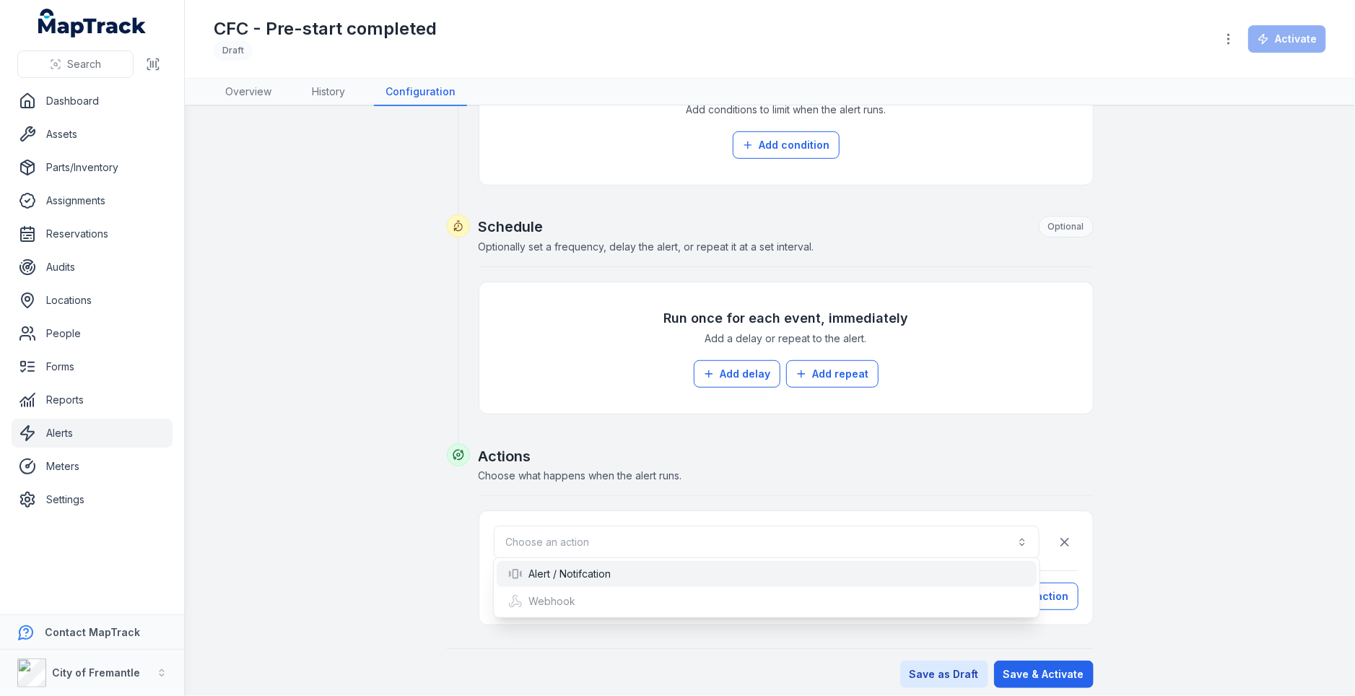
click at [684, 570] on div "Alert / Notifcation" at bounding box center [766, 574] width 517 height 14
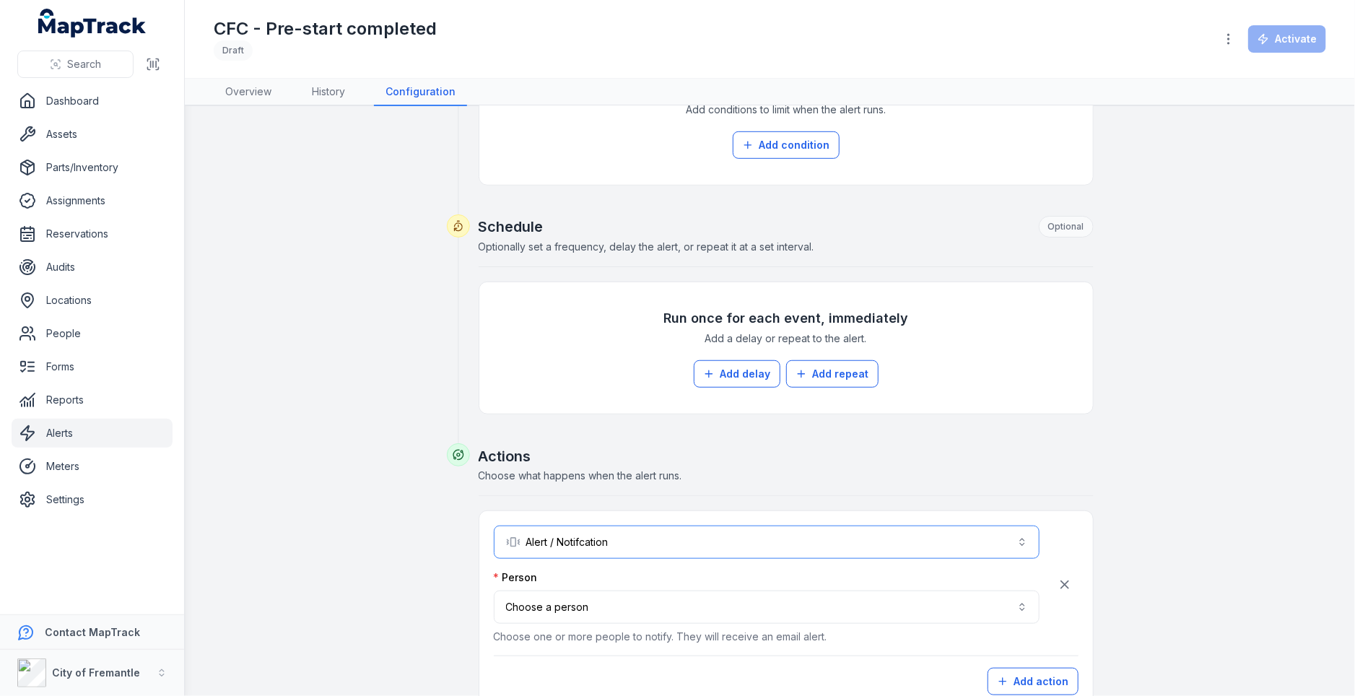
scroll to position [532, 0]
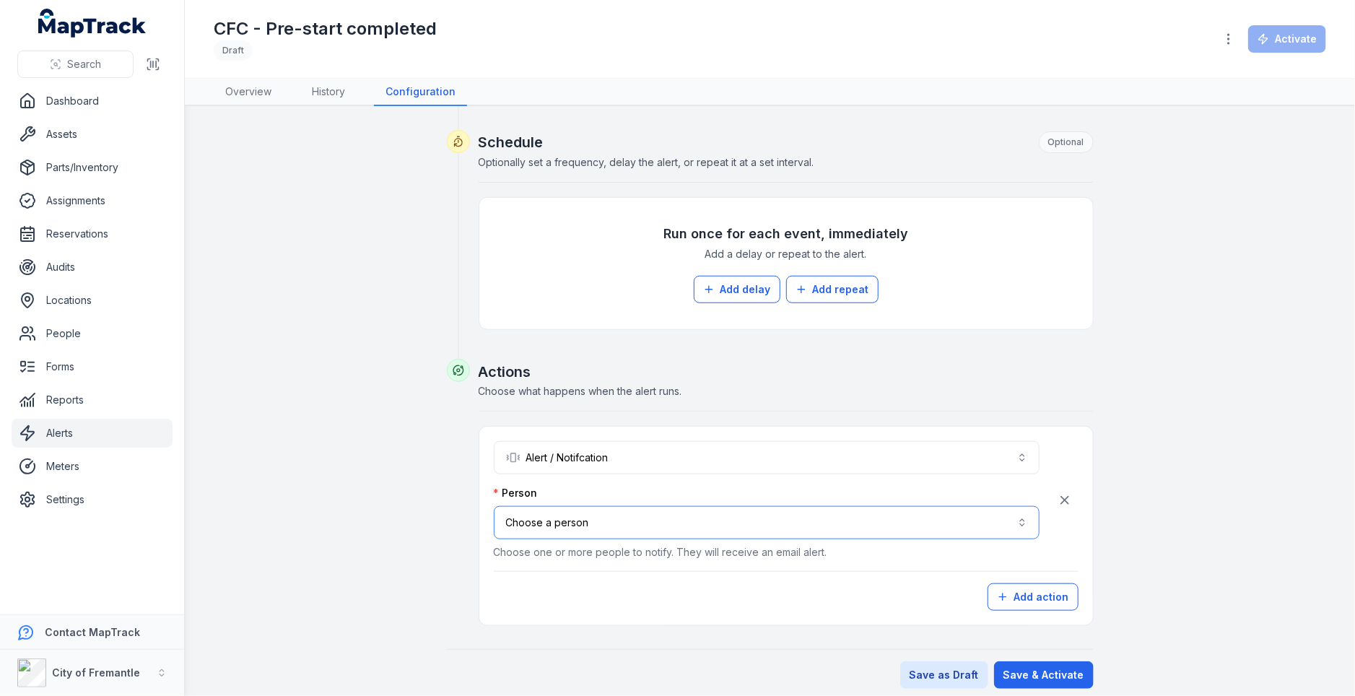
click at [707, 528] on button "Choose a person" at bounding box center [767, 522] width 546 height 33
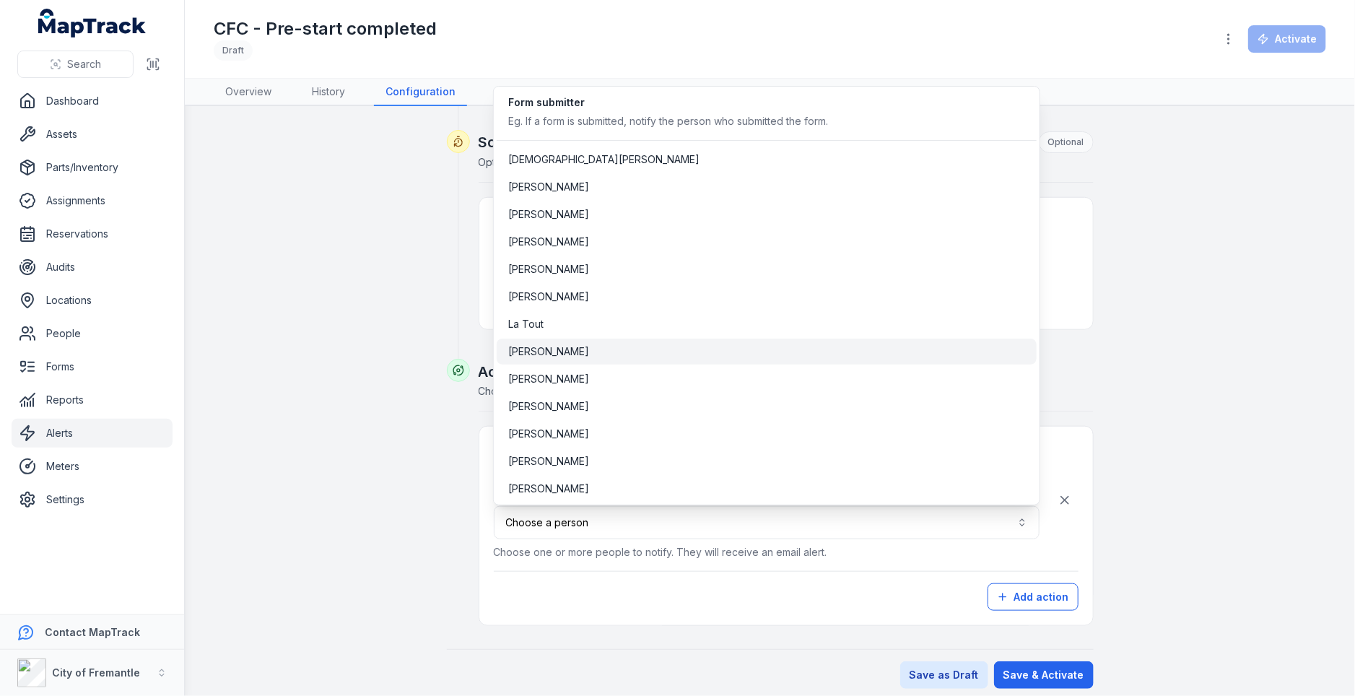
click at [656, 356] on div "[PERSON_NAME]" at bounding box center [766, 351] width 517 height 14
click at [1149, 416] on div "**********" at bounding box center [770, 140] width 1109 height 1098
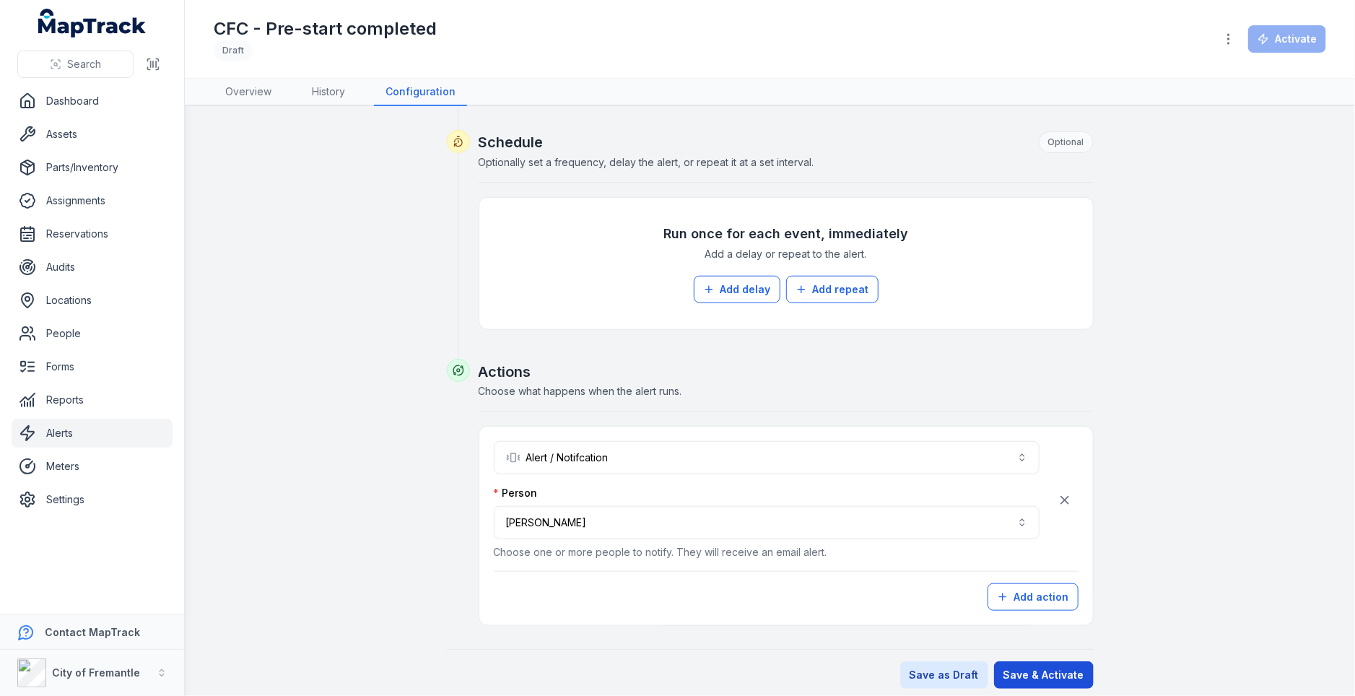
click at [1048, 666] on button "Save & Activate" at bounding box center [1044, 674] width 100 height 27
